Goal: Navigation & Orientation: Find specific page/section

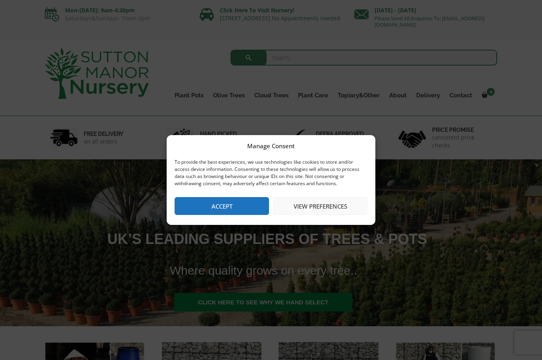
click at [238, 206] on button "Accept" at bounding box center [222, 206] width 94 height 18
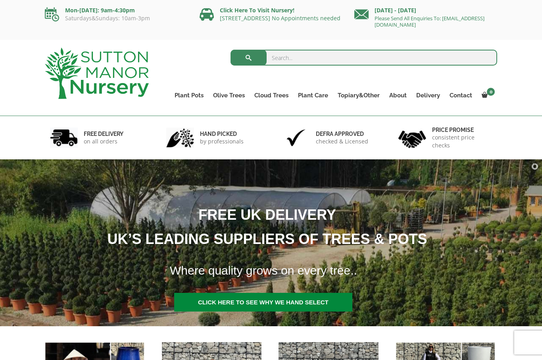
click at [0, 0] on link "Ilex Crenata Cloud Trees" at bounding box center [0, 0] width 0 height 0
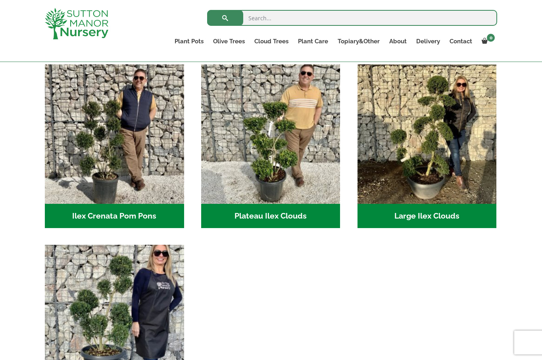
scroll to position [172, 0]
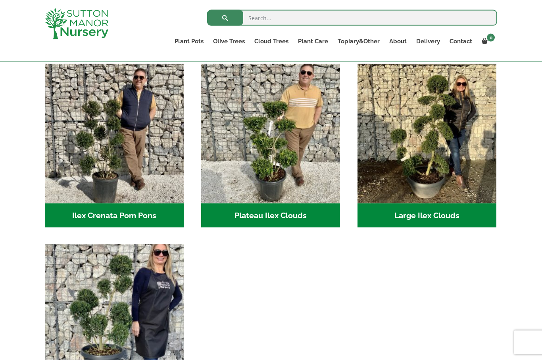
click at [294, 210] on h2 "Plateau Ilex Clouds (6)" at bounding box center [270, 215] width 139 height 25
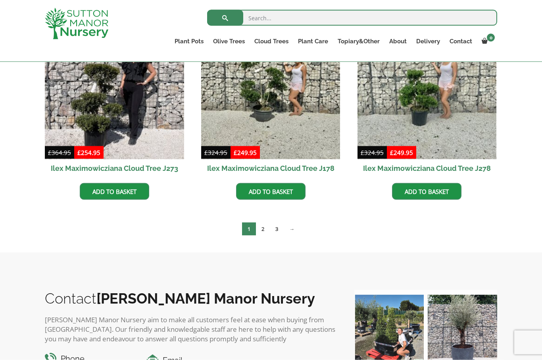
scroll to position [245, 0]
click at [265, 227] on link "2" at bounding box center [263, 228] width 14 height 13
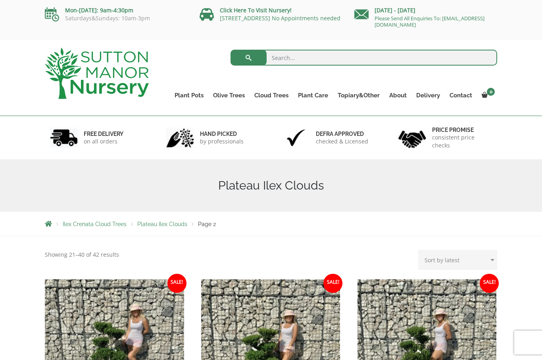
click at [0, 0] on link "Ilex Crenata Cloud Trees" at bounding box center [0, 0] width 0 height 0
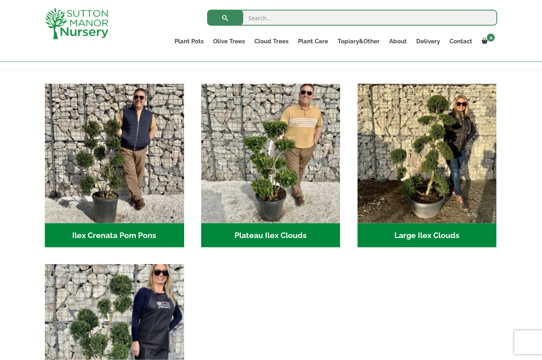
scroll to position [152, 0]
click at [140, 233] on h2 "Ilex Crenata Pom Pons (53)" at bounding box center [114, 235] width 139 height 25
